Goal: Information Seeking & Learning: Find contact information

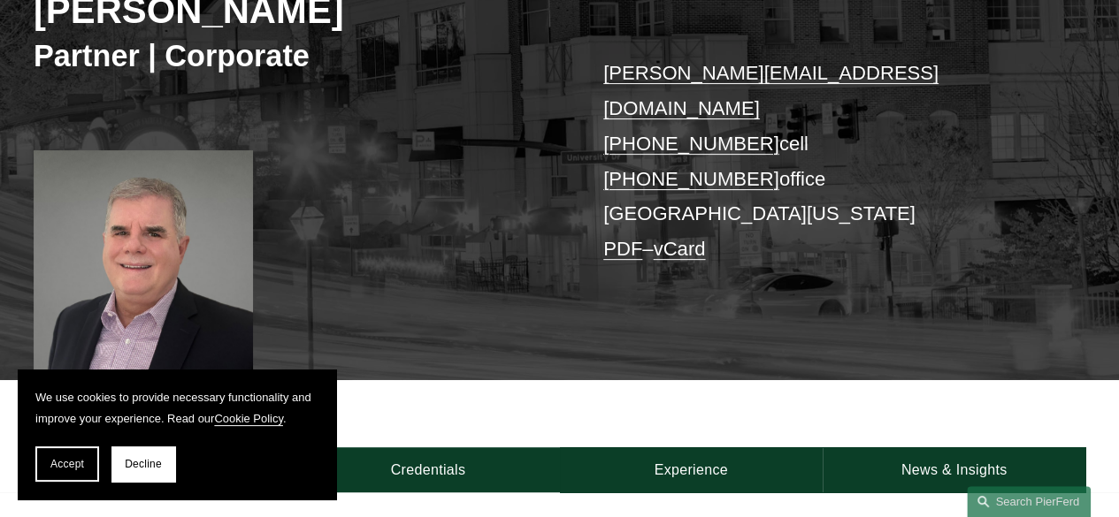
scroll to position [289, 0]
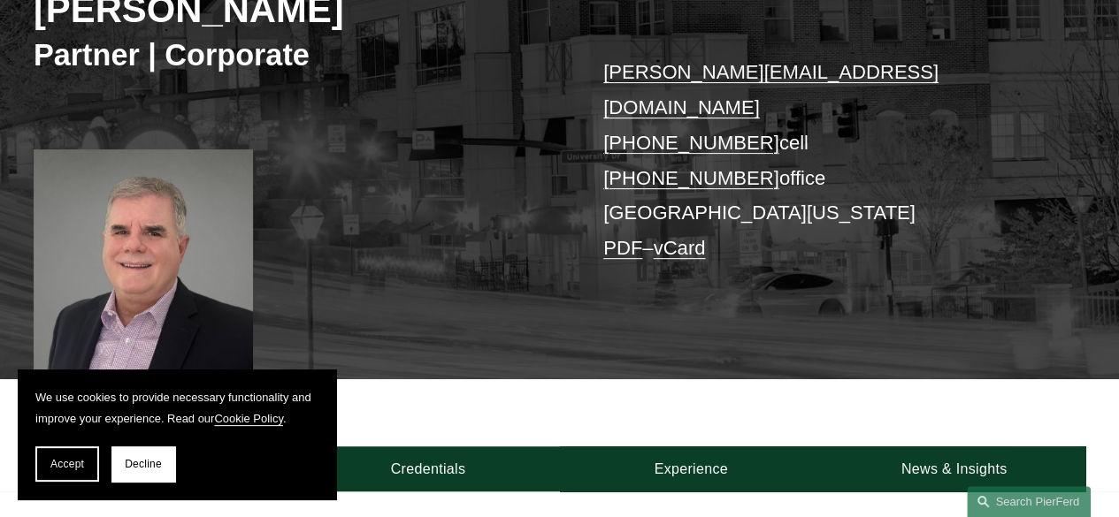
click at [624, 237] on link "PDF" at bounding box center [622, 248] width 39 height 22
click at [682, 237] on link "vCard" at bounding box center [679, 248] width 52 height 22
click at [831, 238] on div "Kevin D. Pomfret Partner | Corporate kevin.pomfret@pierferd.com +1.804.928.5870…" at bounding box center [559, 138] width 1119 height 482
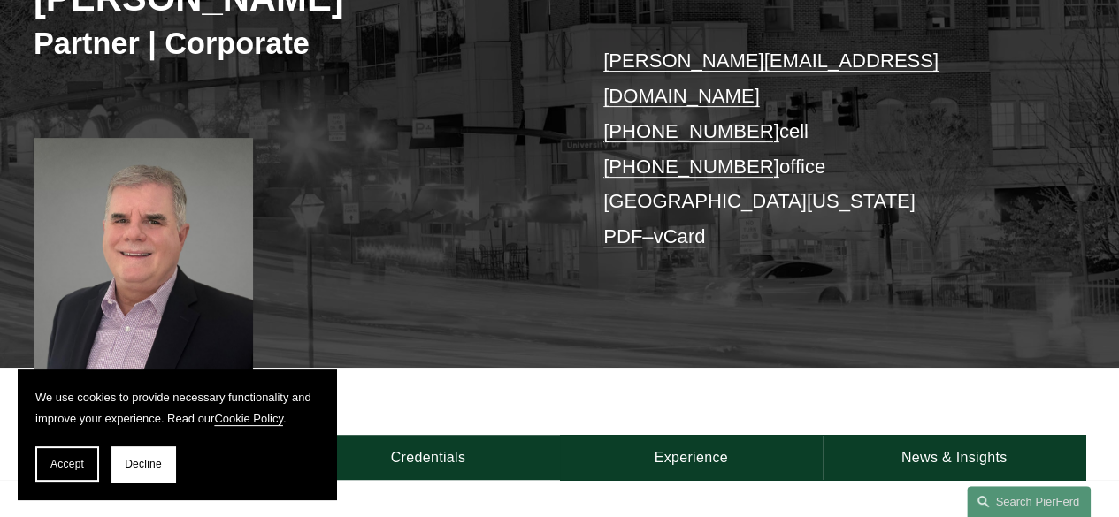
scroll to position [308, 0]
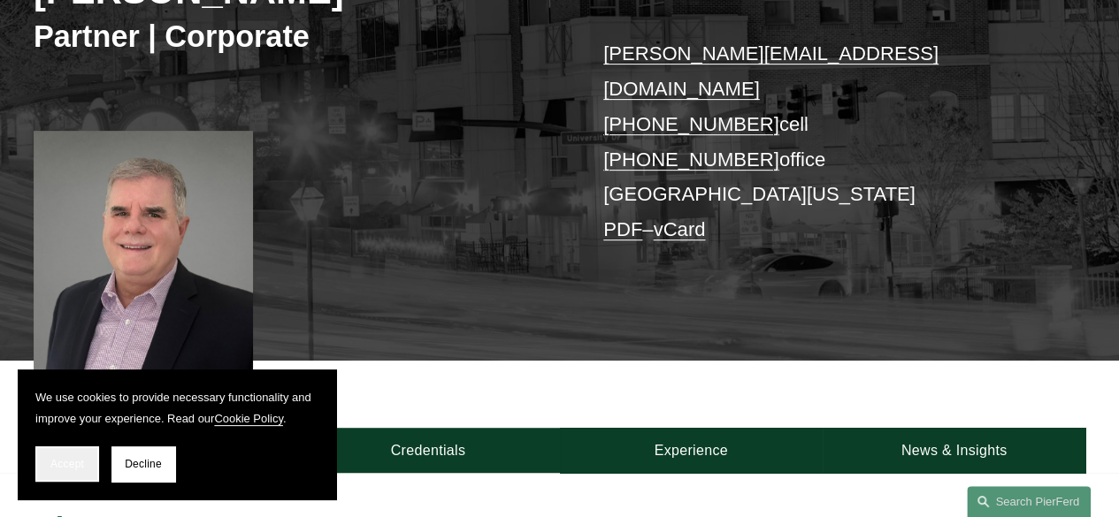
click at [69, 471] on button "Accept" at bounding box center [67, 464] width 64 height 35
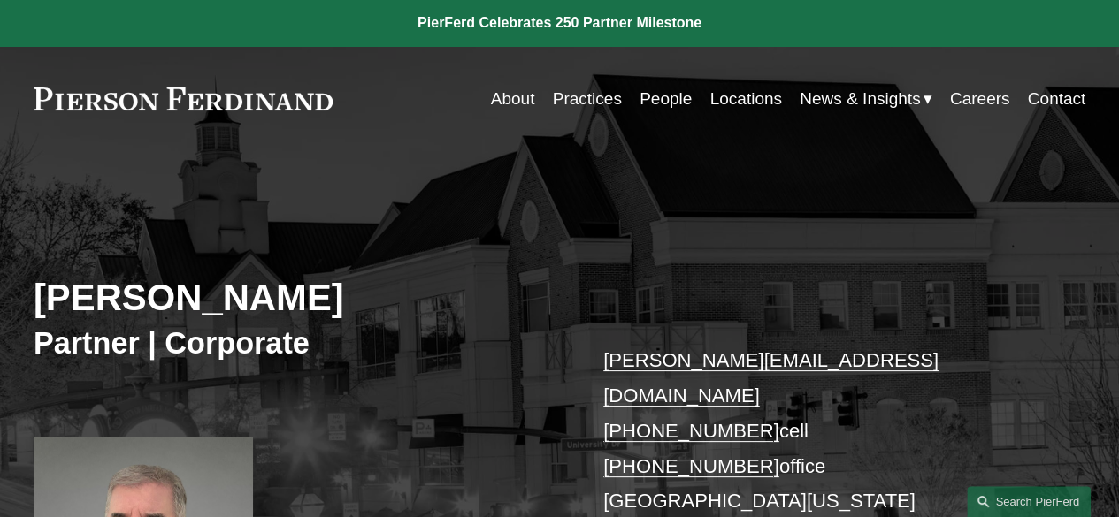
scroll to position [0, 0]
click at [747, 96] on link "Locations" at bounding box center [745, 100] width 72 height 34
click at [504, 92] on link "About" at bounding box center [513, 100] width 44 height 34
click at [508, 103] on link "About" at bounding box center [513, 100] width 44 height 34
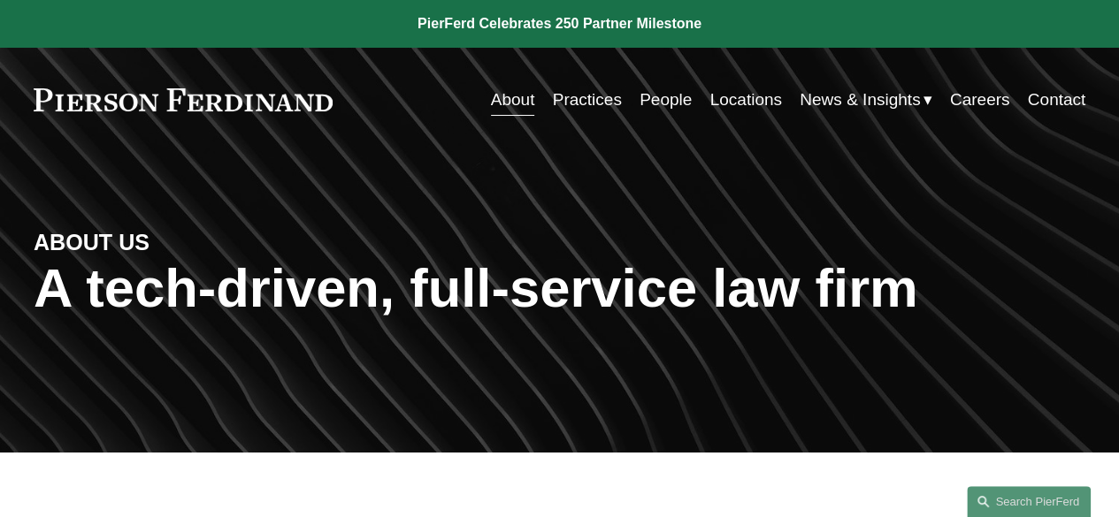
click at [734, 102] on link "Locations" at bounding box center [745, 100] width 72 height 34
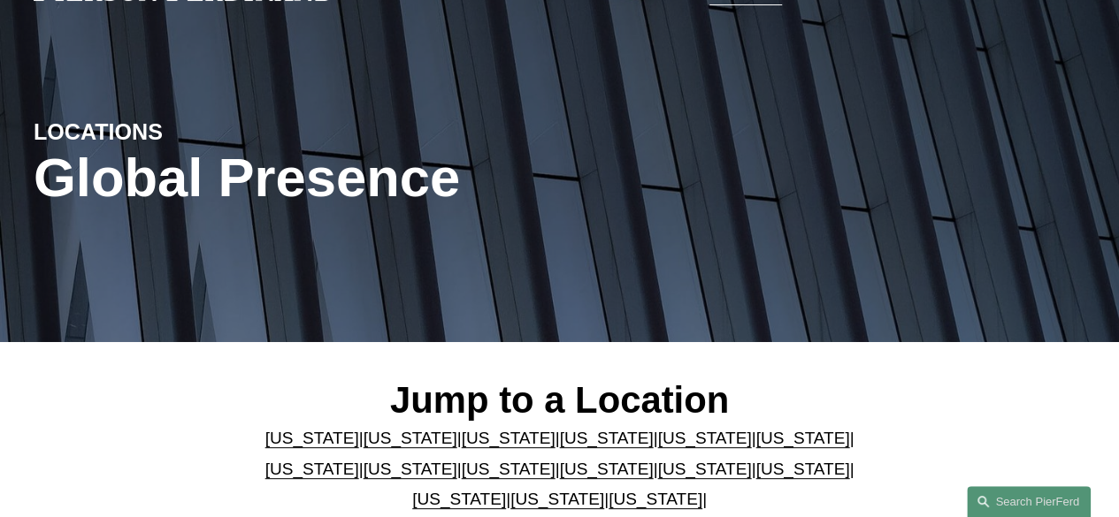
scroll to position [88, 0]
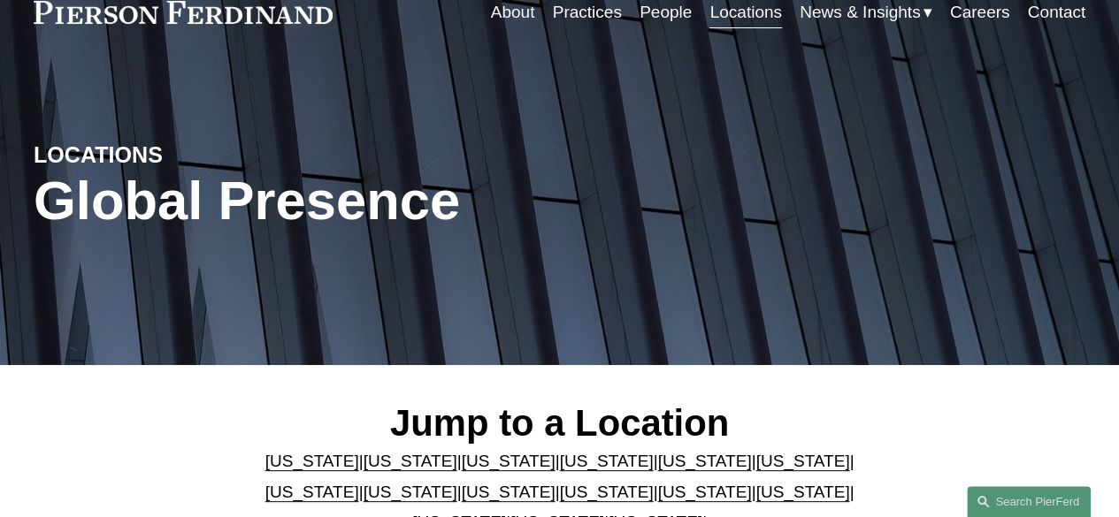
click at [639, 6] on link "People" at bounding box center [665, 13] width 52 height 34
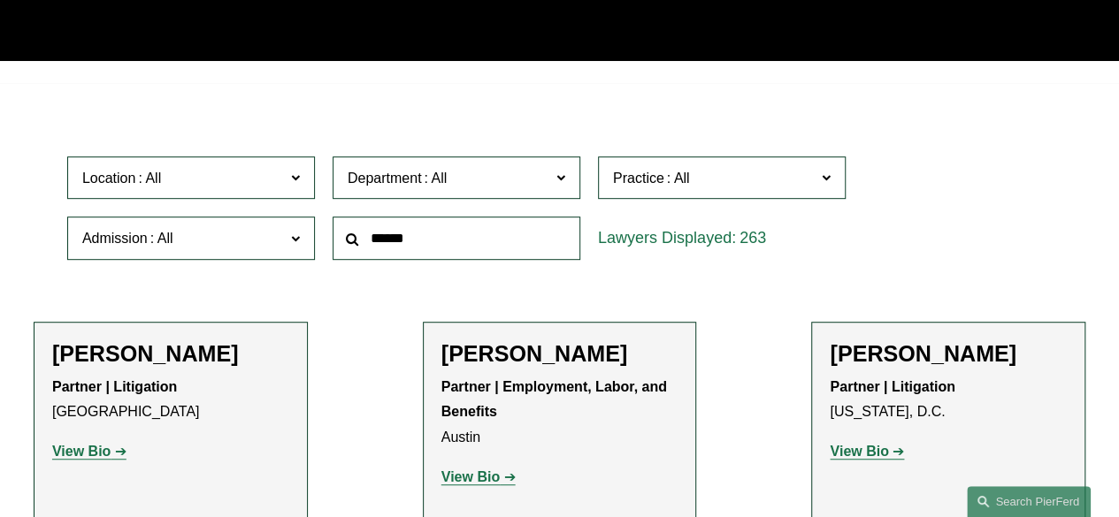
scroll to position [391, 0]
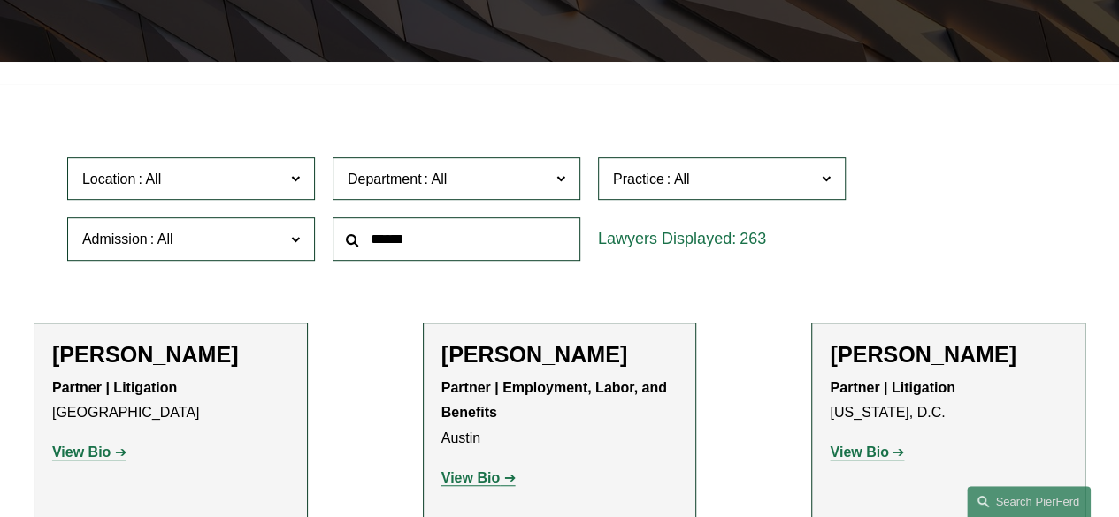
click at [490, 174] on span "Department" at bounding box center [449, 179] width 203 height 24
click at [930, 180] on div "Location All Atlanta Austin Bellevue Boston Charlotte Chicago Cincinnati Clevel…" at bounding box center [559, 209] width 1002 height 121
click at [767, 186] on span "Practice" at bounding box center [714, 179] width 203 height 24
click at [911, 218] on div "Location All Atlanta Austin Bellevue Boston Charlotte Chicago Cincinnati Clevel…" at bounding box center [559, 209] width 1002 height 121
click at [1012, 215] on div "Location All Atlanta Austin Bellevue Boston Charlotte Chicago Cincinnati Clevel…" at bounding box center [559, 209] width 1002 height 121
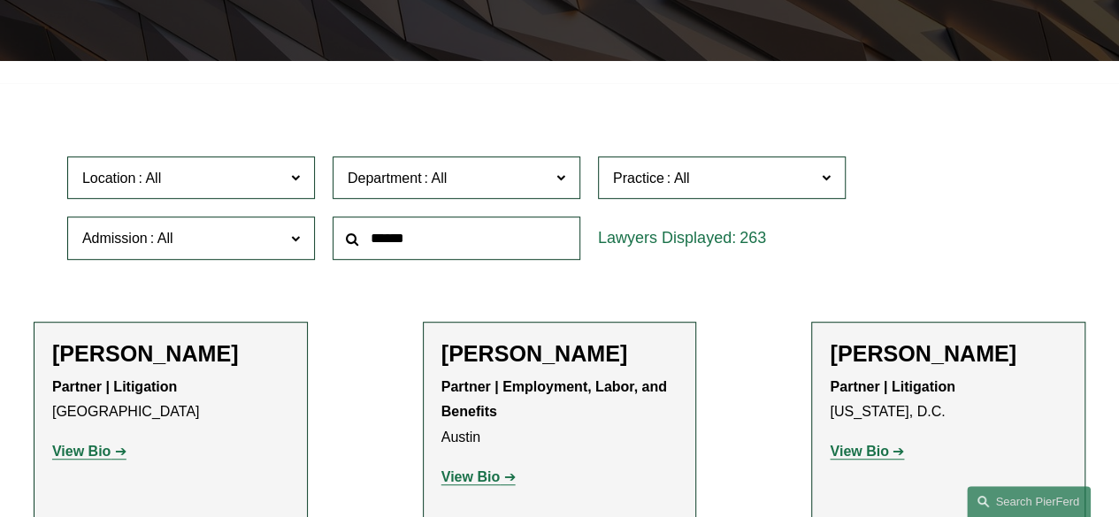
scroll to position [427, 0]
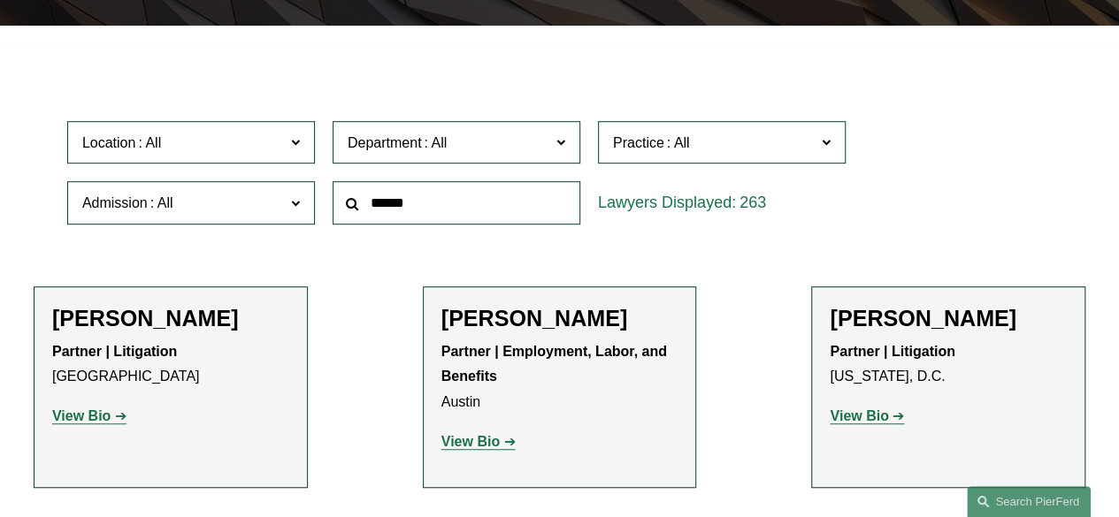
click at [936, 157] on div "Location All Atlanta Austin Bellevue Boston Charlotte Chicago Cincinnati Clevel…" at bounding box center [559, 172] width 1002 height 121
click at [495, 143] on span "Department" at bounding box center [449, 143] width 203 height 24
click at [433, 204] on input "text" at bounding box center [457, 202] width 248 height 43
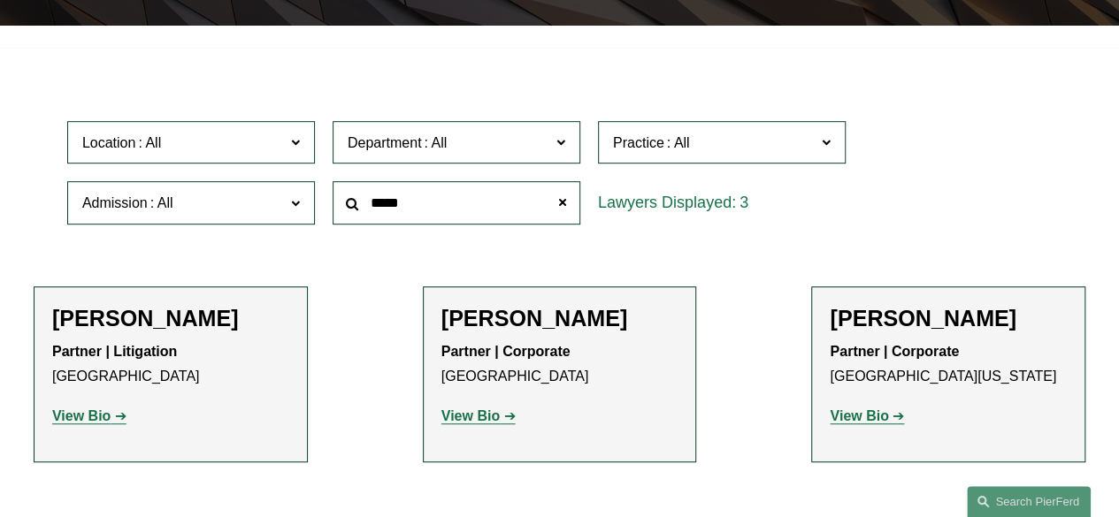
type input "*****"
click at [826, 141] on span at bounding box center [826, 141] width 9 height 23
click at [865, 419] on strong "View Bio" at bounding box center [859, 416] width 58 height 15
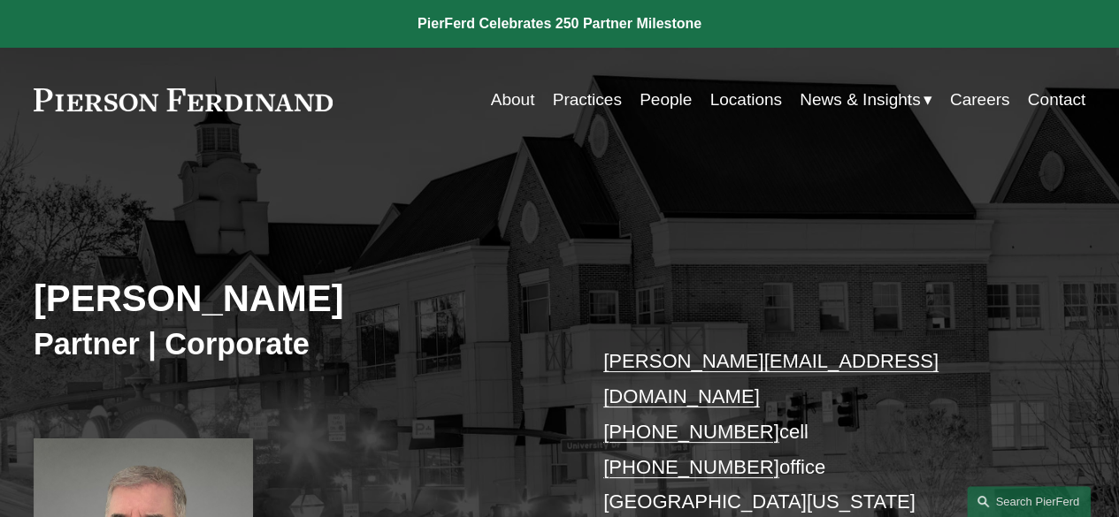
click at [511, 101] on link "About" at bounding box center [513, 100] width 44 height 34
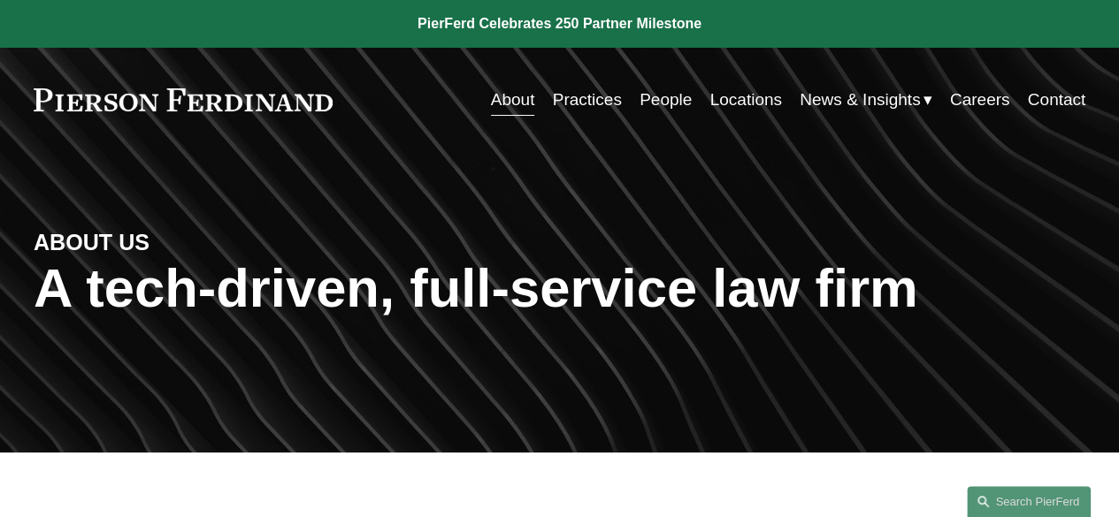
click at [1057, 99] on link "Contact" at bounding box center [1057, 100] width 58 height 34
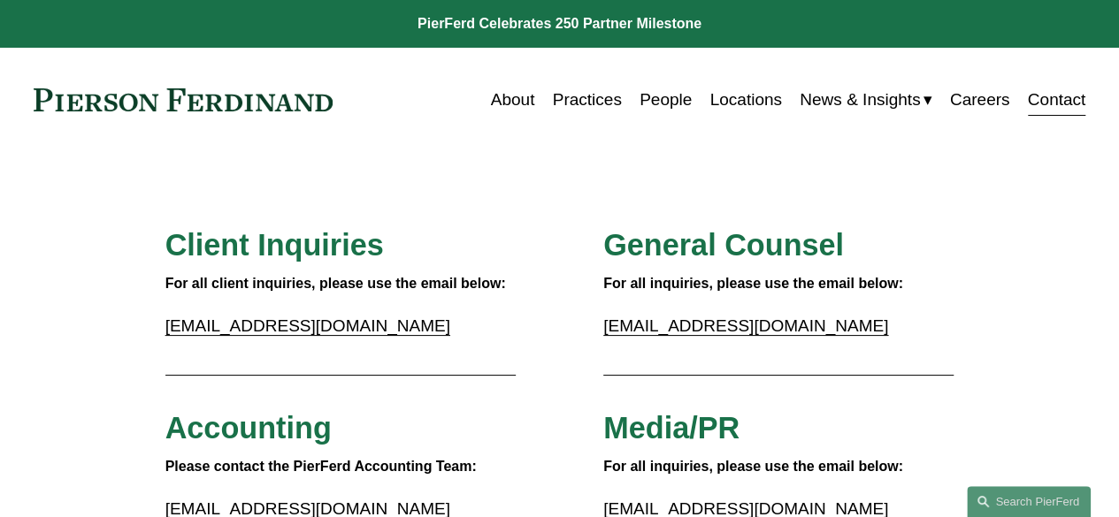
click at [733, 103] on link "Locations" at bounding box center [745, 100] width 72 height 34
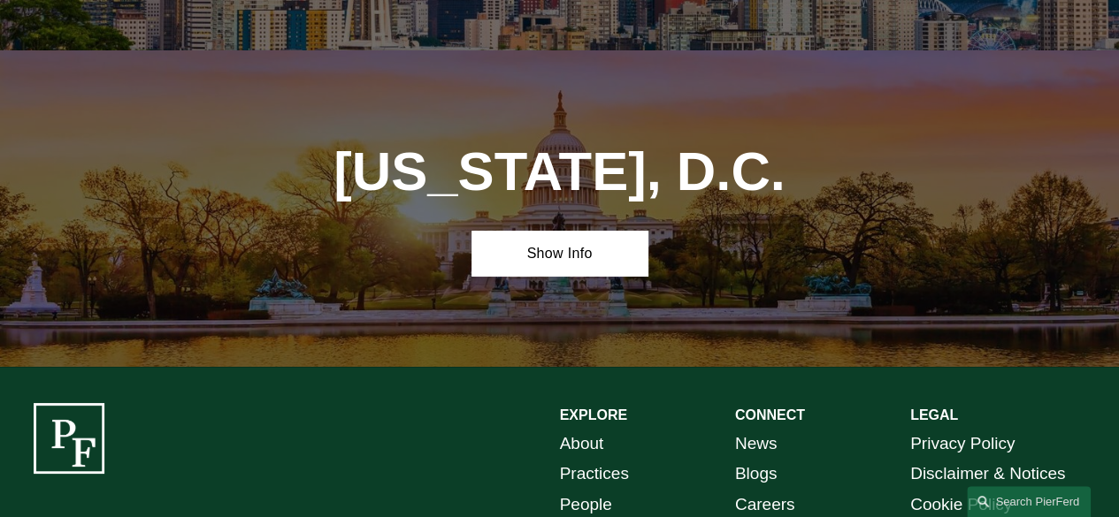
scroll to position [6637, 0]
